Goal: Navigation & Orientation: Find specific page/section

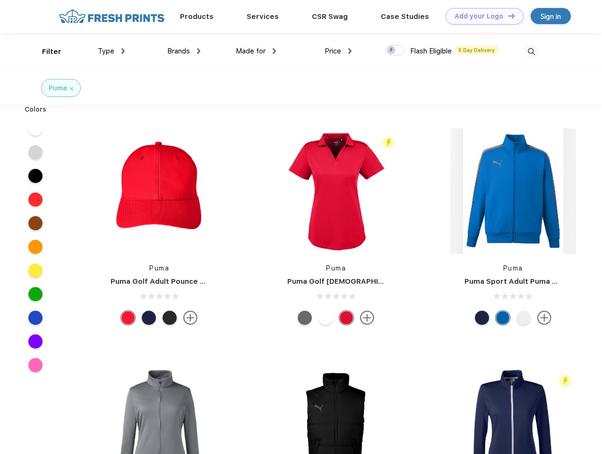
scroll to position [0, 0]
click at [481, 16] on link "Add your Logo Design Tool" at bounding box center [485, 16] width 78 height 17
click at [0, 0] on div "Design Tool" at bounding box center [0, 0] width 0 height 0
click at [507, 16] on link "Add your Logo Design Tool" at bounding box center [485, 16] width 78 height 17
click at [45, 52] on div "Filter" at bounding box center [51, 51] width 19 height 11
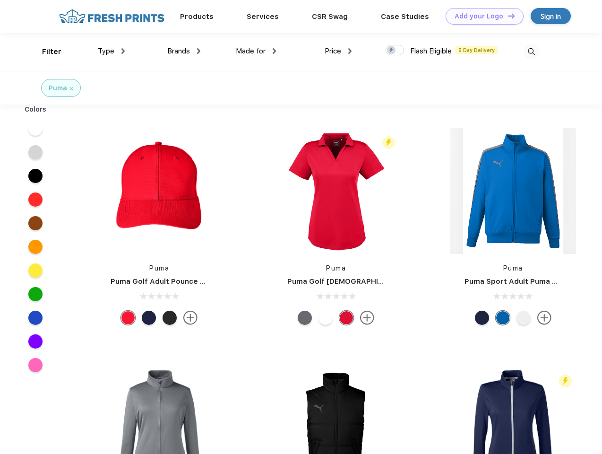
click at [112, 51] on span "Type" at bounding box center [106, 51] width 17 height 9
click at [184, 51] on span "Brands" at bounding box center [178, 51] width 23 height 9
click at [256, 51] on span "Made for" at bounding box center [251, 51] width 30 height 9
click at [338, 51] on span "Price" at bounding box center [333, 51] width 17 height 9
click at [395, 51] on div at bounding box center [395, 50] width 18 height 10
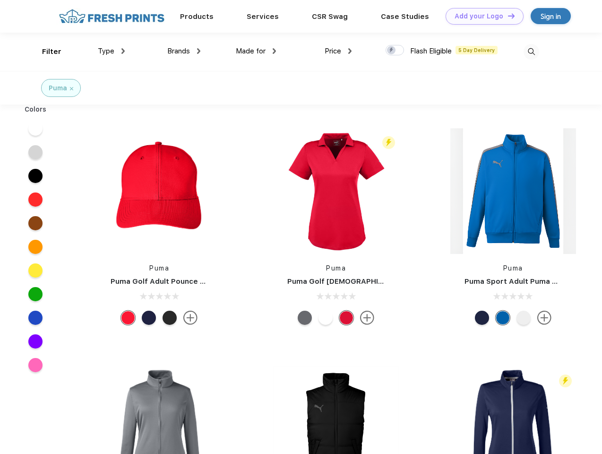
click at [392, 51] on input "checkbox" at bounding box center [389, 47] width 6 height 6
click at [531, 52] on img at bounding box center [532, 52] width 16 height 16
